Goal: Find specific page/section

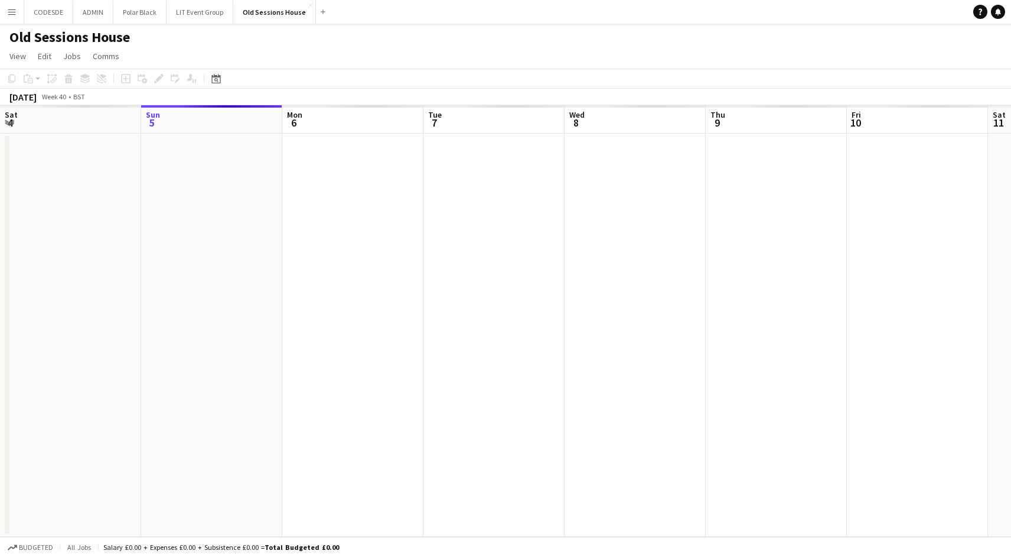
scroll to position [0, 406]
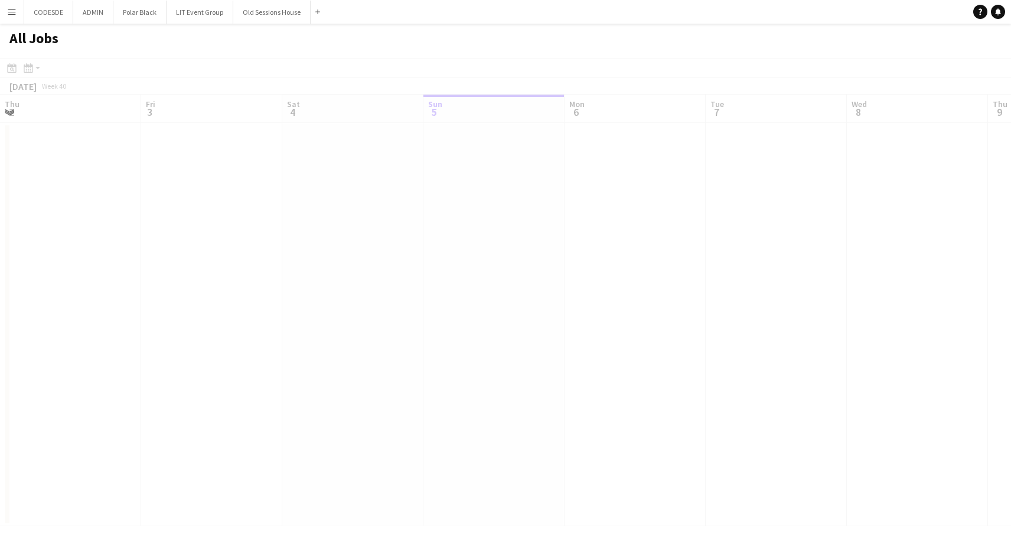
scroll to position [0, 282]
